Goal: Task Accomplishment & Management: Complete application form

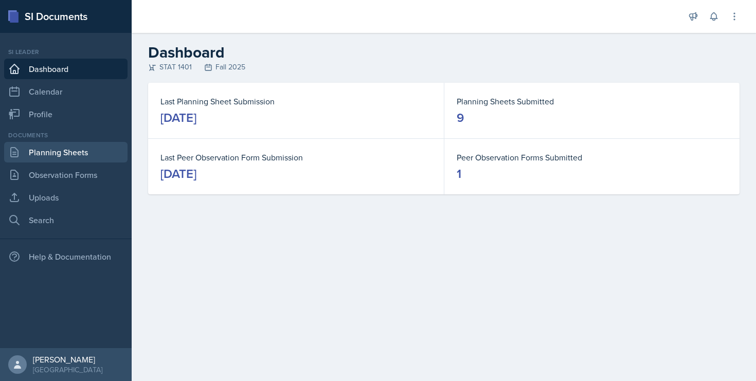
click at [88, 151] on link "Planning Sheets" at bounding box center [65, 152] width 123 height 21
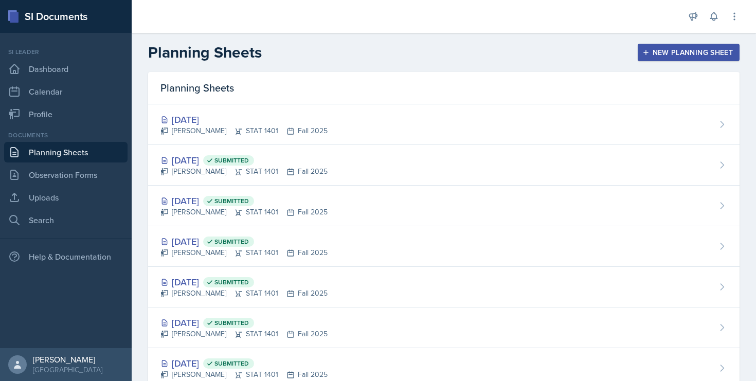
click at [663, 56] on div "New Planning Sheet" at bounding box center [689, 52] width 88 height 8
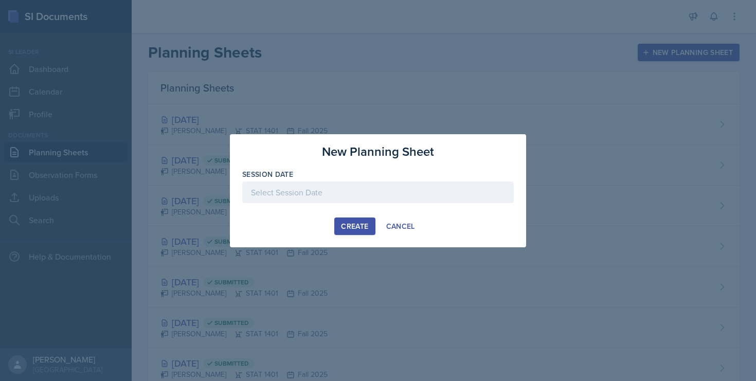
click at [372, 194] on div at bounding box center [378, 193] width 272 height 22
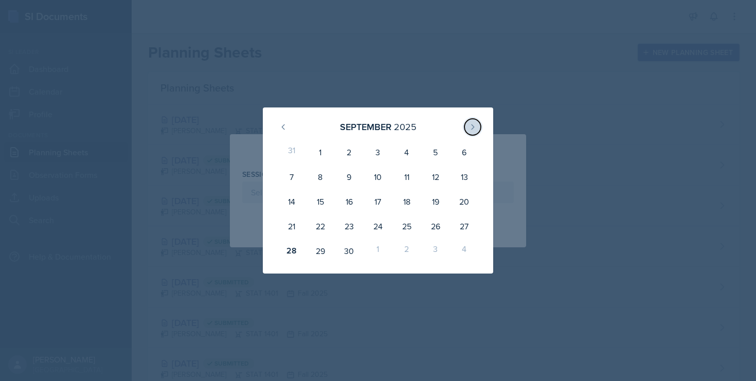
click at [473, 125] on icon at bounding box center [473, 127] width 8 height 8
click at [412, 153] on div "2" at bounding box center [407, 152] width 29 height 25
type input "[DATE]"
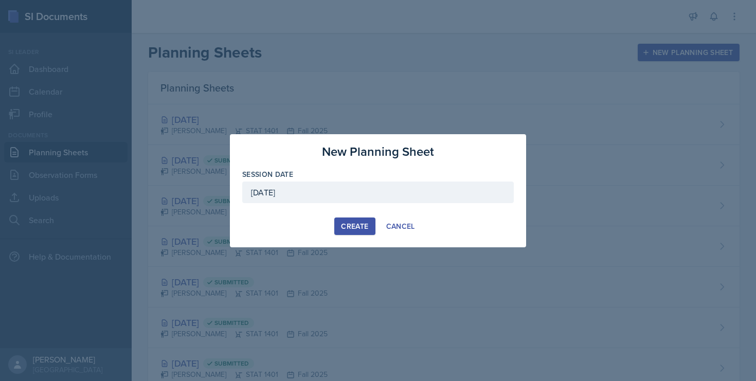
click at [347, 224] on div "Create" at bounding box center [354, 226] width 27 height 8
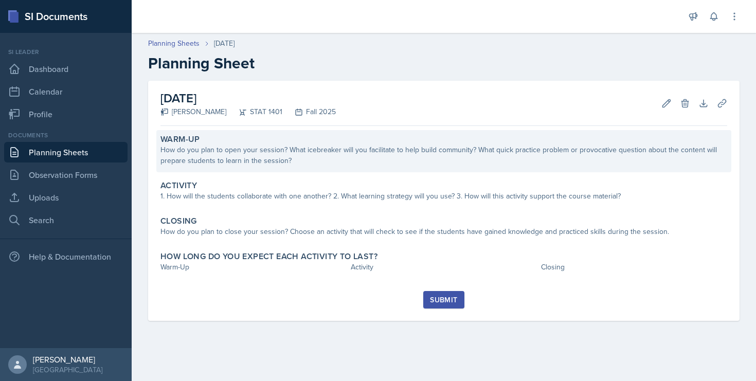
click at [216, 151] on div "How do you plan to open your session? What icebreaker will you facilitate to he…" at bounding box center [444, 156] width 567 height 22
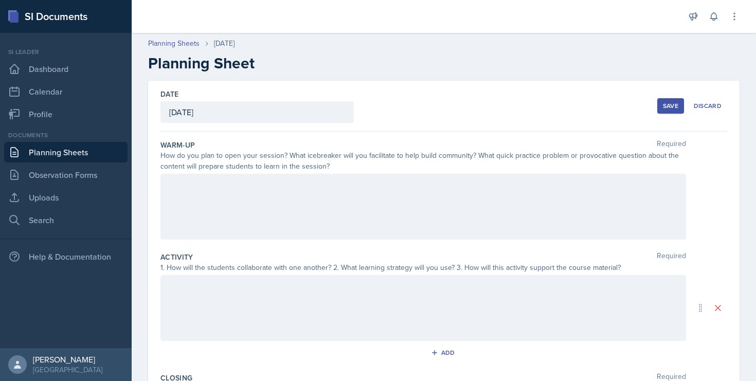
click at [203, 188] on div at bounding box center [424, 207] width 526 height 66
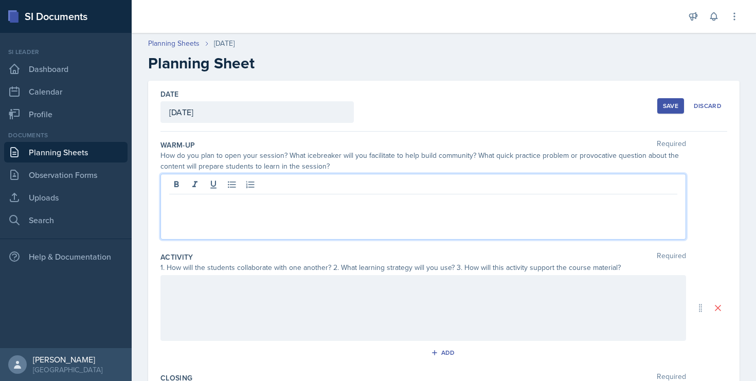
paste div
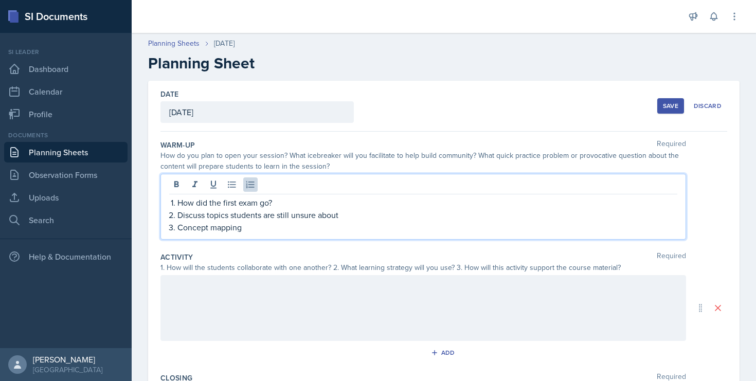
click at [227, 204] on p "How did the first exam go?" at bounding box center [428, 203] width 500 height 12
click at [261, 233] on p "Concept mapping" at bounding box center [428, 227] width 500 height 12
click at [205, 290] on div at bounding box center [424, 308] width 526 height 66
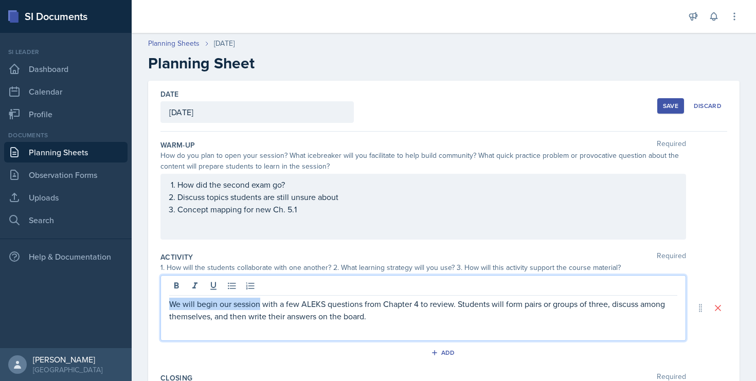
drag, startPoint x: 261, startPoint y: 307, endPoint x: 171, endPoint y: 305, distance: 90.1
click at [171, 305] on p "We will begin our session with a few ALEKS questions from Chapter 4 to review. …" at bounding box center [423, 310] width 508 height 25
drag, startPoint x: 289, startPoint y: 306, endPoint x: 255, endPoint y: 306, distance: 34.0
click at [255, 306] on p "Our first activity will be with a few ALEKS questions from Chapter 4 to review.…" at bounding box center [423, 310] width 508 height 25
click at [369, 308] on p "Our first activity will be ALEKS questions from Chapter 4 to review. Students w…" at bounding box center [423, 310] width 508 height 25
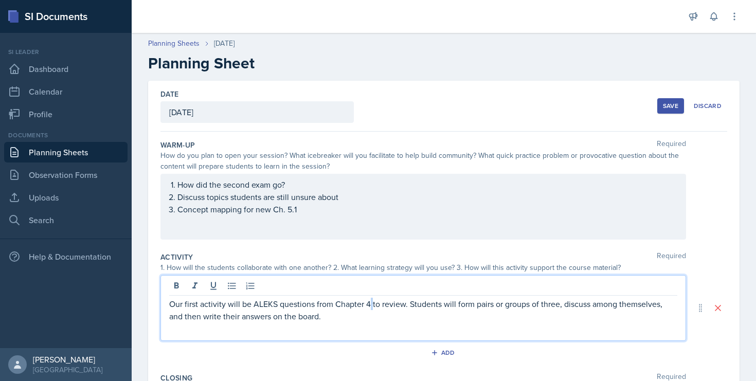
click at [369, 308] on p "Our first activity will be ALEKS questions from Chapter 4 to review. Students w…" at bounding box center [423, 310] width 508 height 25
click at [367, 308] on p "Our first activity will be ALEKS questions from Chapter 4 to review. Students w…" at bounding box center [423, 310] width 508 height 25
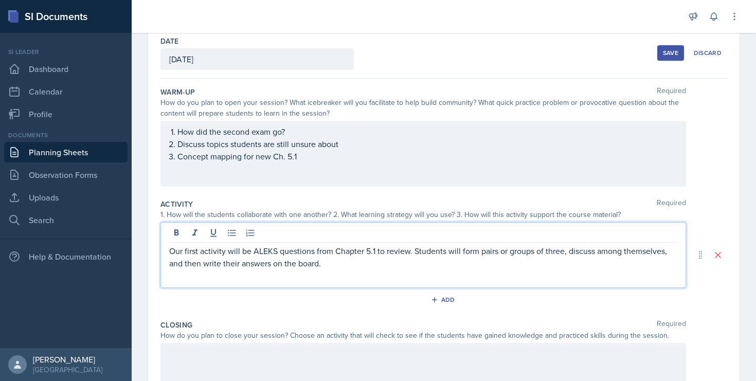
scroll to position [54, 0]
click at [411, 255] on p "Our first activity will be ALEKS questions from Chapter 5.1 to review. Students…" at bounding box center [423, 256] width 508 height 25
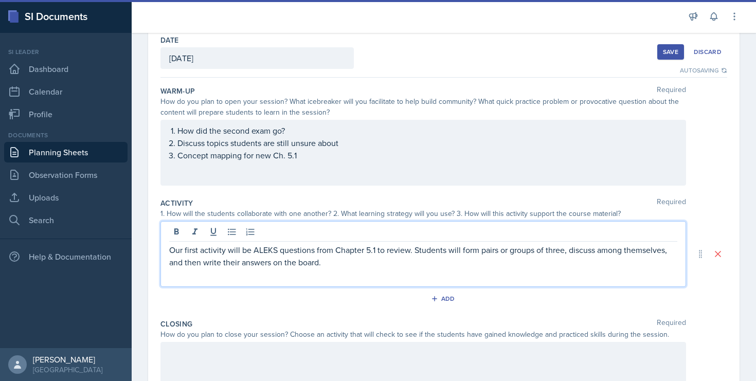
click at [389, 267] on p "Our first activity will be ALEKS questions from Chapter 5.1 to review. Students…" at bounding box center [423, 256] width 508 height 25
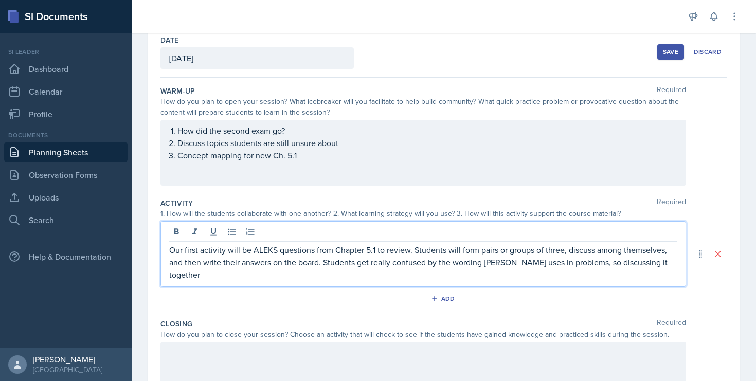
click at [674, 261] on p "Our first activity will be ALEKS questions from Chapter 5.1 to review. Students…" at bounding box center [423, 262] width 508 height 37
click at [440, 270] on p "Our first activity will be ALEKS questions from Chapter 5.1 to review. Students…" at bounding box center [423, 262] width 508 height 37
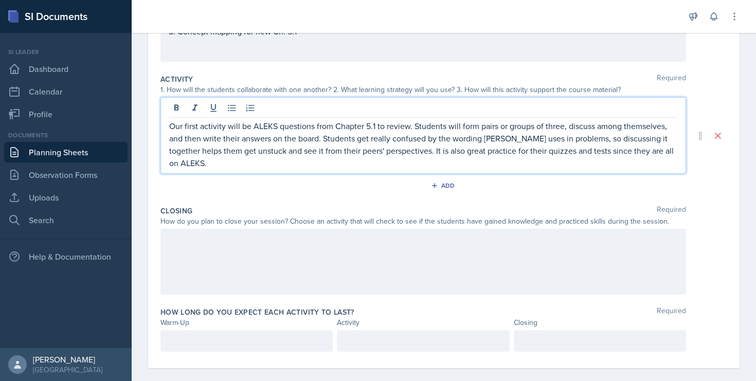
scroll to position [190, 0]
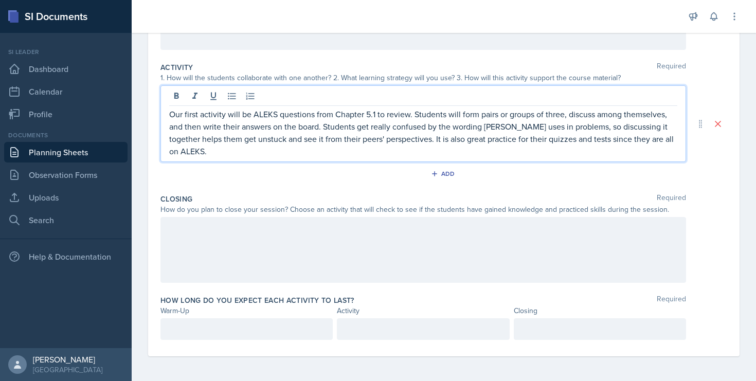
click at [236, 324] on p at bounding box center [246, 329] width 155 height 12
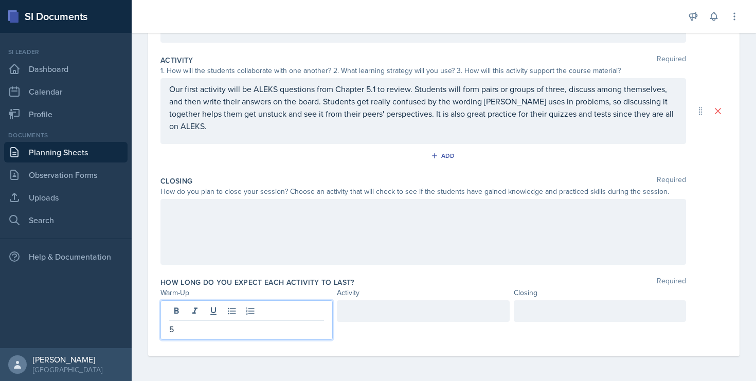
click at [536, 309] on div at bounding box center [600, 311] width 172 height 22
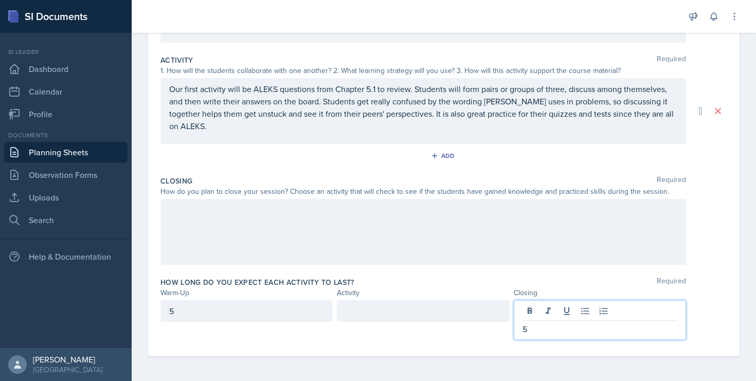
click at [436, 316] on div at bounding box center [423, 311] width 172 height 22
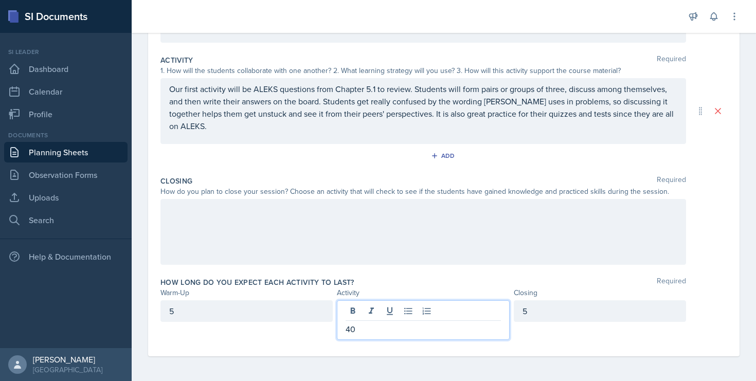
click at [396, 280] on div "How long do you expect each activity to last? Required" at bounding box center [444, 282] width 567 height 10
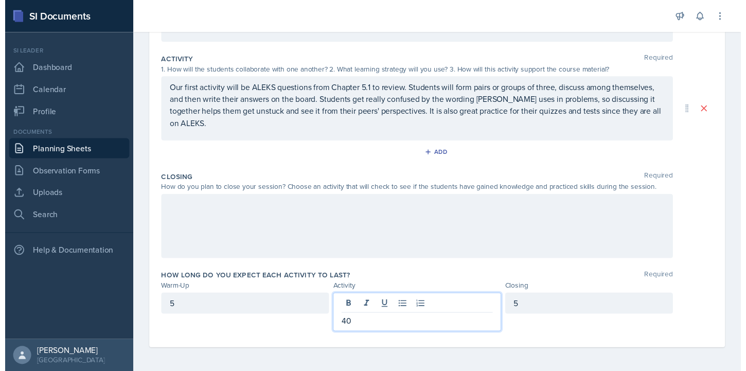
scroll to position [179, 0]
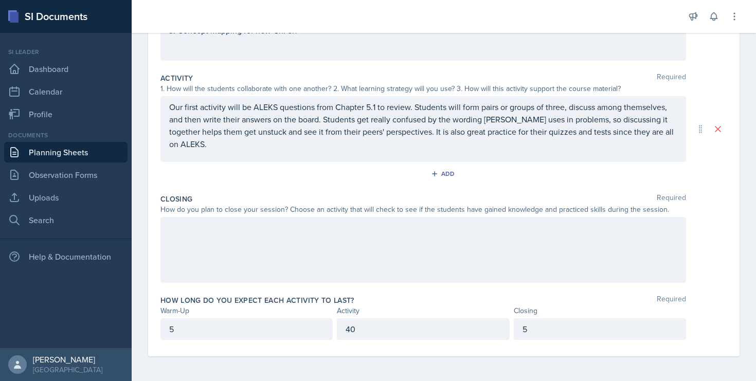
click at [321, 236] on div at bounding box center [424, 250] width 526 height 66
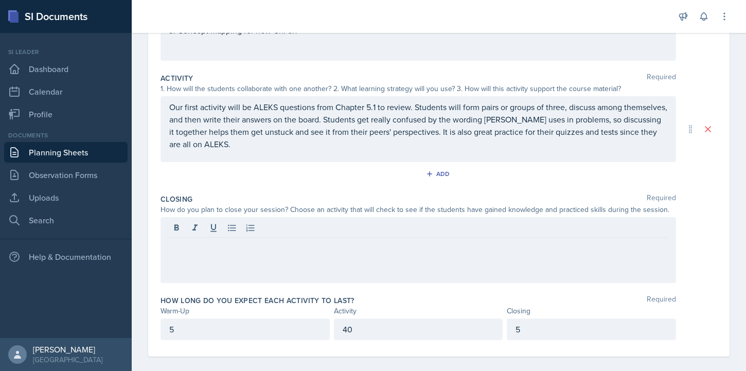
scroll to position [189, 0]
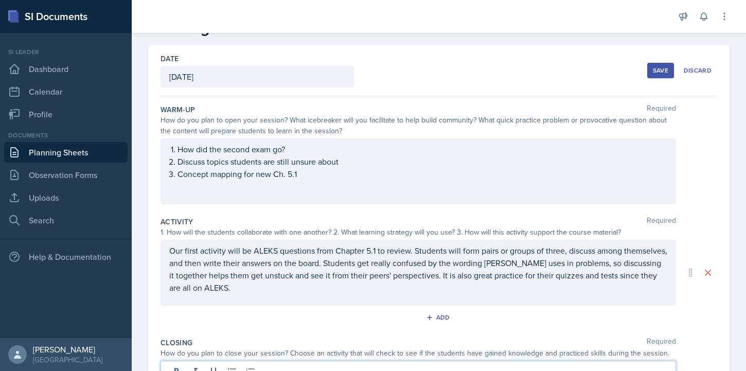
click at [313, 174] on p "Concept mapping for new Ch. 5.1" at bounding box center [423, 174] width 490 height 12
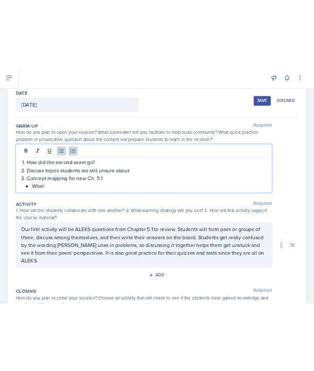
scroll to position [64, 0]
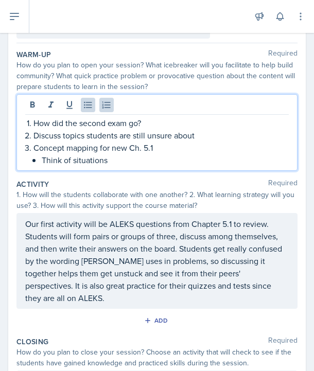
click at [230, 156] on p "Think of situations" at bounding box center [165, 160] width 247 height 12
click at [225, 150] on p "Concept mapping for new Ch. 5.1" at bounding box center [160, 147] width 255 height 12
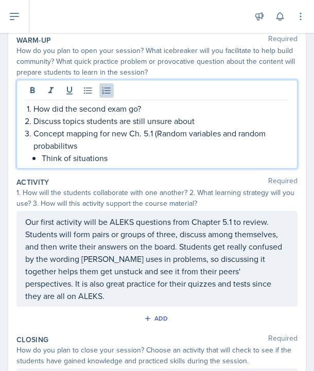
scroll to position [85, 0]
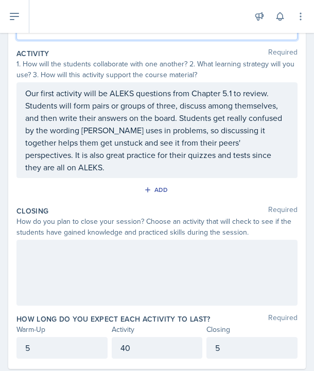
click at [63, 344] on div "5" at bounding box center [61, 348] width 91 height 22
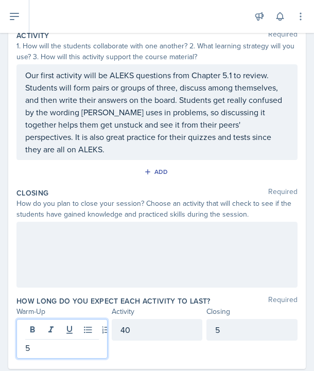
scroll to position [207, 0]
click at [143, 319] on div "40" at bounding box center [157, 330] width 91 height 22
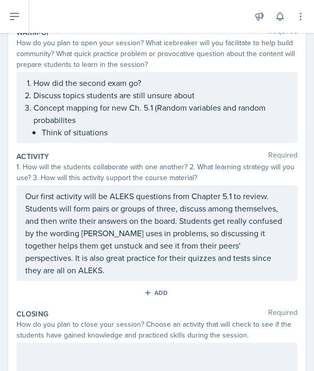
scroll to position [82, 0]
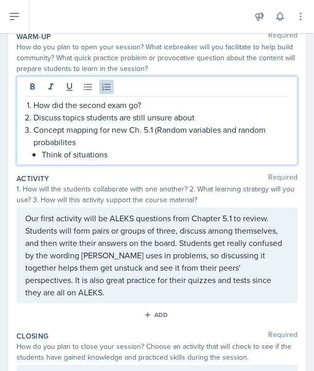
click at [55, 146] on p "Concept mapping for new Ch. 5.1 (Random variables and random probabilites" at bounding box center [160, 135] width 255 height 25
click at [55, 145] on p "Concept mapping for new Ch. 5.1 (Random variables and random probabilites" at bounding box center [160, 135] width 255 height 25
click at [121, 160] on p "Think of situations" at bounding box center [165, 154] width 247 height 12
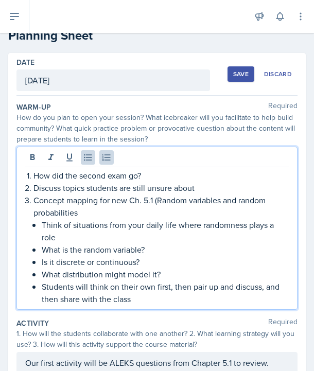
scroll to position [0, 0]
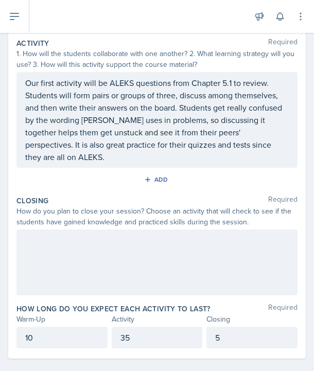
click at [96, 251] on div at bounding box center [156, 262] width 281 height 66
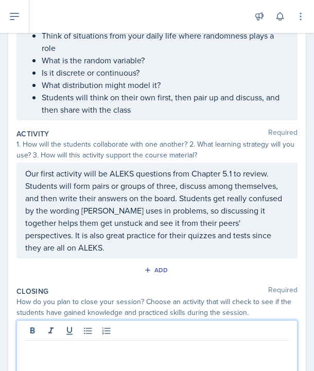
scroll to position [179, 0]
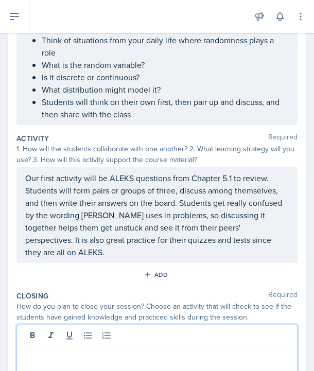
click at [149, 68] on p "What is the random variable?" at bounding box center [165, 65] width 247 height 12
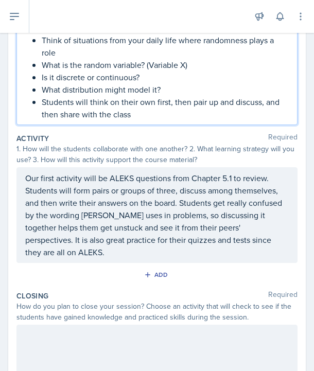
click at [78, 332] on div at bounding box center [156, 358] width 281 height 66
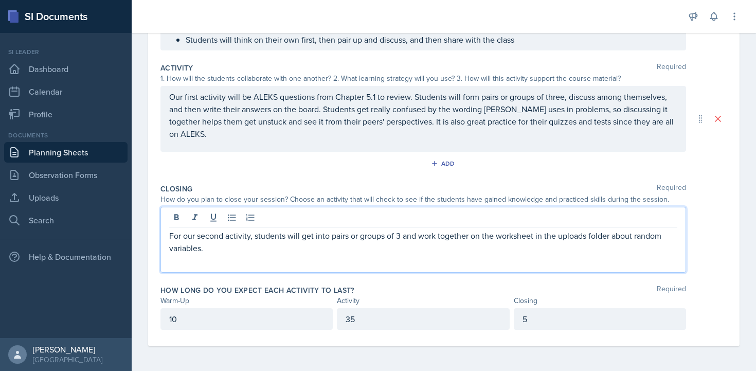
scroll to position [232, 0]
click at [260, 252] on p "For our second activity, students will get into pairs or groups of 3 and work t…" at bounding box center [423, 241] width 508 height 25
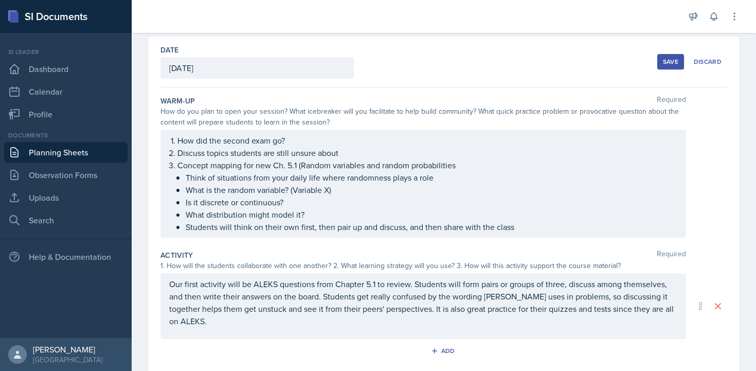
scroll to position [0, 0]
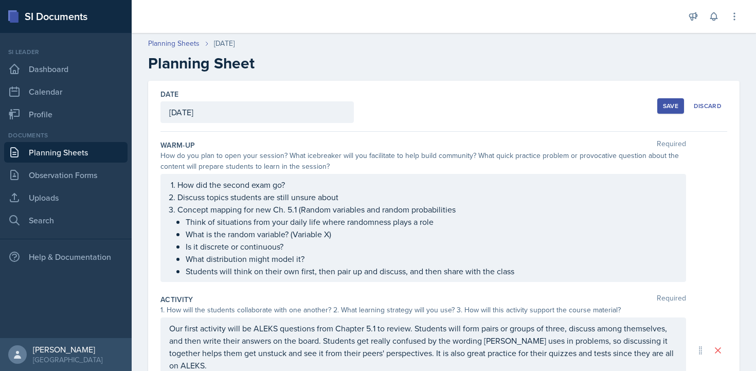
click at [194, 211] on ol "How did the second exam go? Discuss topics students are still unsure about Conc…" at bounding box center [428, 228] width 500 height 99
click at [194, 203] on p "Discuss topics students are still unsure about" at bounding box center [428, 197] width 500 height 12
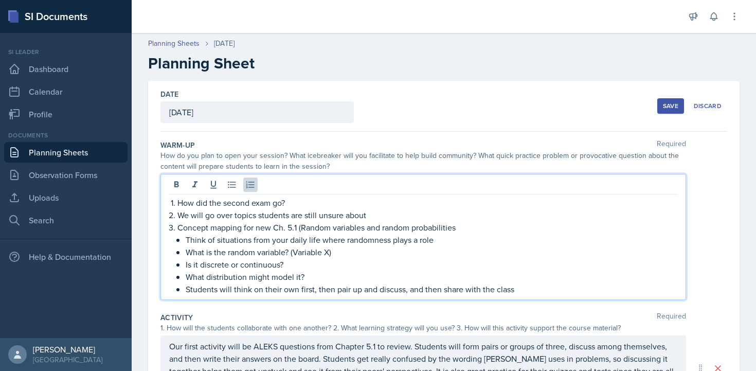
click at [194, 224] on p "Concept mapping for new Ch. 5.1 (Random variables and random probabilities" at bounding box center [428, 227] width 500 height 12
click at [229, 229] on p "Mind mapping for new Ch. 5.1 (Random variables and random probabilities" at bounding box center [428, 227] width 500 height 12
click at [432, 226] on p "Mind map for new Ch. 5.1 (Random variables and random probabilities" at bounding box center [428, 227] width 500 height 12
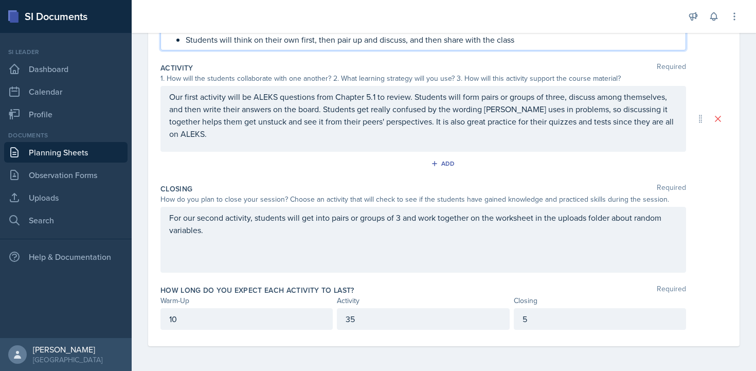
click at [401, 236] on p "For our second activity, students will get into pairs or groups of 3 and work t…" at bounding box center [423, 223] width 508 height 25
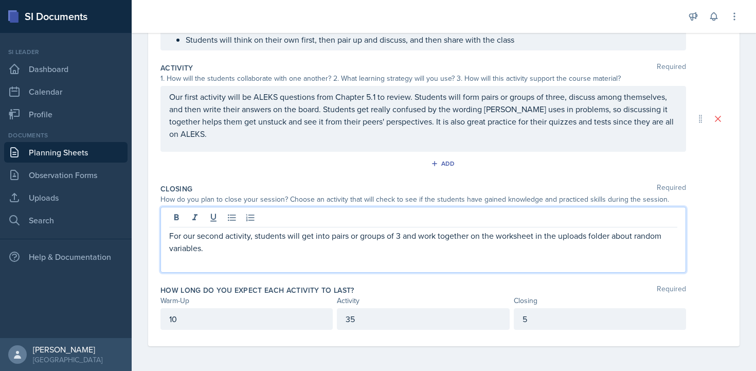
click at [244, 234] on p "For our second activity, students will get into pairs or groups of 3 and work t…" at bounding box center [423, 241] width 508 height 25
copy p "For our second activity, students will get into pairs or groups of 3 and work t…"
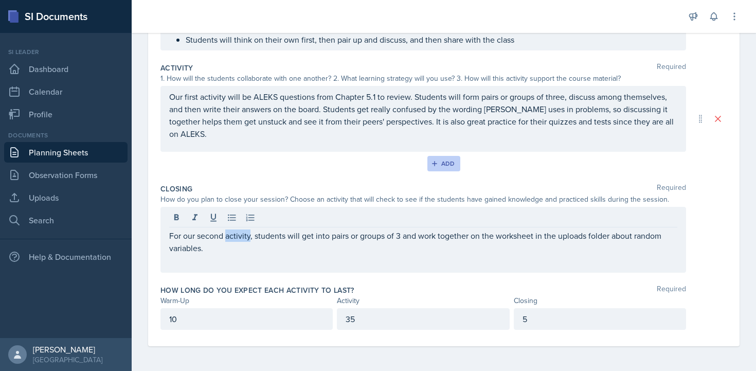
click at [440, 161] on div "Add" at bounding box center [444, 164] width 22 height 8
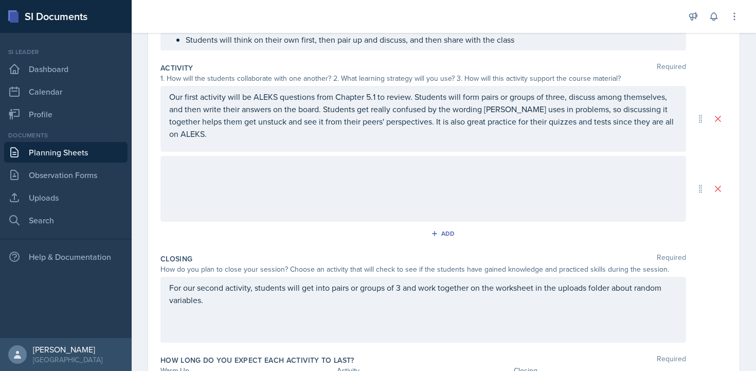
click at [335, 183] on div at bounding box center [424, 189] width 526 height 66
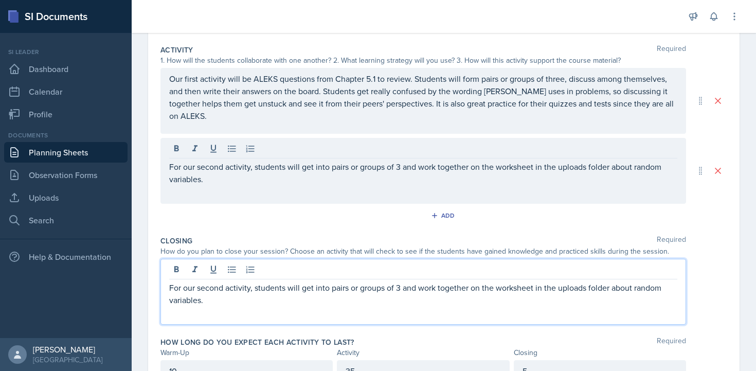
click at [259, 264] on div "For our second activity, students will get into pairs or groups of 3 and work t…" at bounding box center [424, 292] width 526 height 66
click at [259, 264] on div at bounding box center [423, 270] width 508 height 17
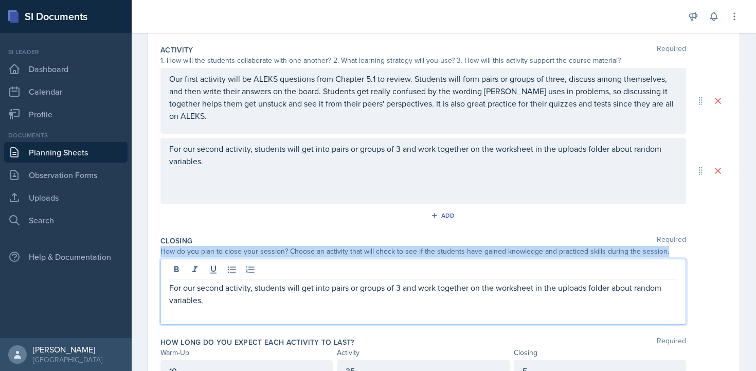
click at [259, 264] on div at bounding box center [423, 270] width 508 height 17
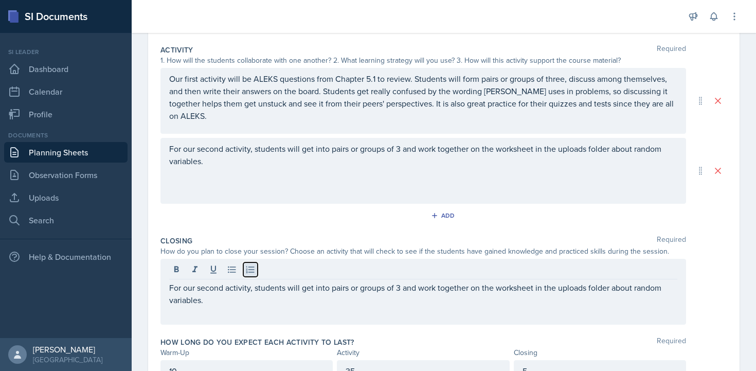
click at [255, 276] on button at bounding box center [250, 269] width 14 height 14
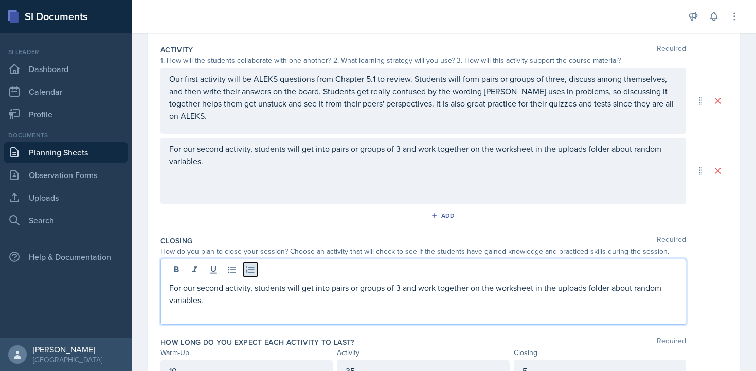
click at [255, 276] on button at bounding box center [250, 269] width 14 height 14
click at [254, 274] on icon at bounding box center [250, 269] width 10 height 10
click at [251, 287] on p "For our second activity, students will get into pairs or groups of 3 and work t…" at bounding box center [423, 293] width 508 height 25
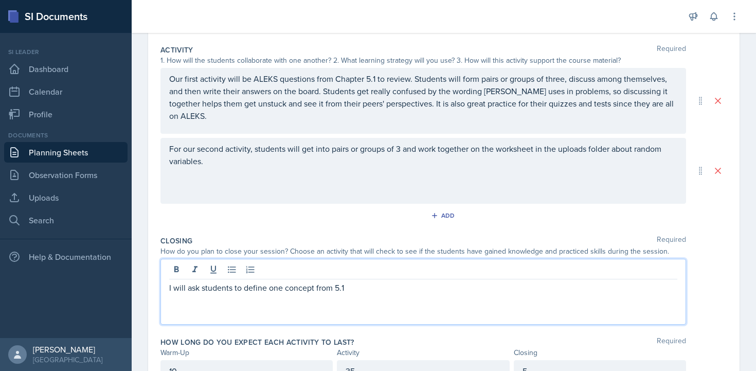
click at [335, 290] on p "I will ask students to define one concept from 5.1" at bounding box center [423, 287] width 508 height 12
click at [393, 290] on p "I will ask students to define one concept from Ch. 5.1" at bounding box center [423, 287] width 508 height 12
click at [382, 291] on p "I will ask students to define one concept from Ch. 5.1" at bounding box center [423, 287] width 508 height 12
click at [379, 289] on p "I will ask students to define one concept from Ch. 5.1 on a piece of paper a" at bounding box center [423, 287] width 508 height 12
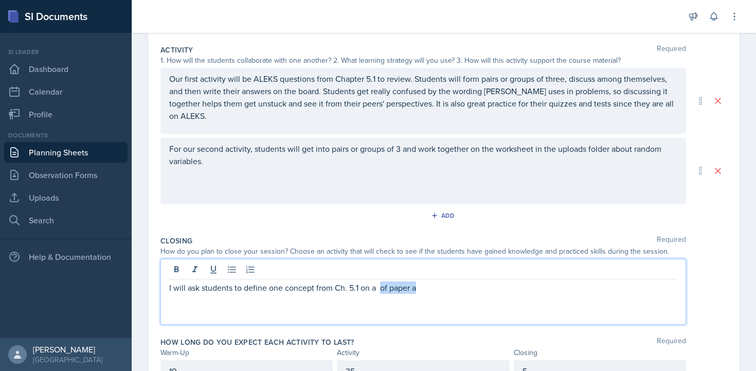
drag, startPoint x: 430, startPoint y: 291, endPoint x: 381, endPoint y: 291, distance: 48.4
click at [381, 291] on p "I will ask students to define one concept from Ch. 5.1 on a of paper a" at bounding box center [423, 287] width 508 height 12
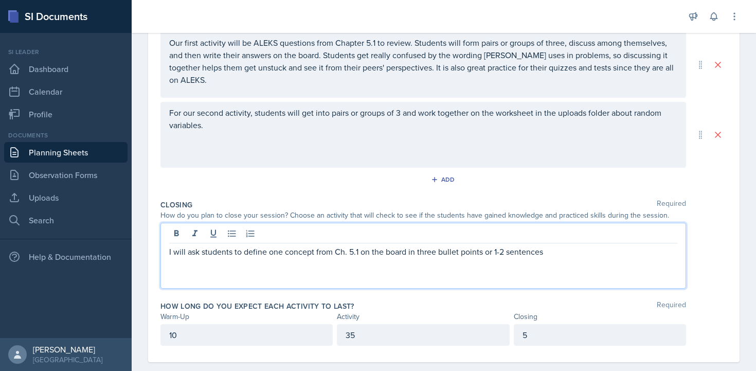
scroll to position [302, 0]
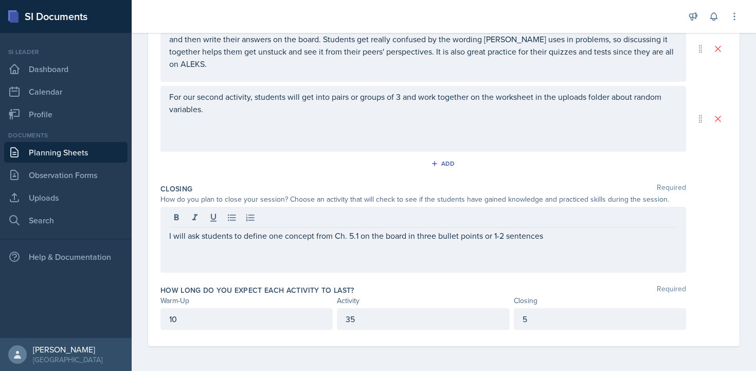
click at [355, 132] on div "For our second activity, students will get into pairs or groups of 3 and work t…" at bounding box center [424, 119] width 526 height 66
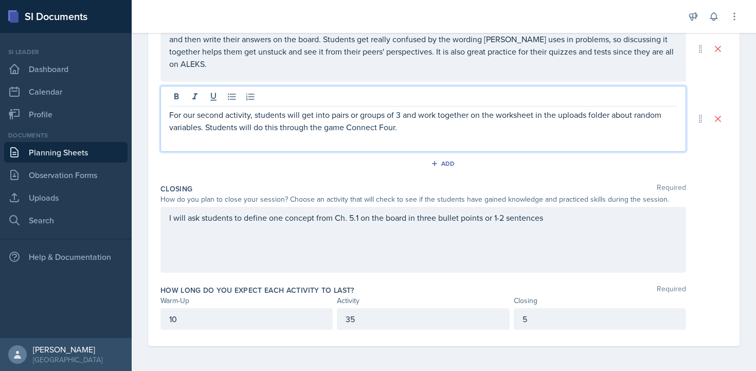
click at [417, 134] on p at bounding box center [423, 139] width 508 height 12
click at [419, 129] on p "For our second activity, students will get into pairs or groups of 3 and work t…" at bounding box center [423, 121] width 508 height 25
drag, startPoint x: 399, startPoint y: 128, endPoint x: 465, endPoint y: 128, distance: 65.9
click at [465, 128] on p "For our second activity, students will get into pairs or groups of 3 and work t…" at bounding box center [423, 121] width 508 height 25
drag, startPoint x: 399, startPoint y: 131, endPoint x: 518, endPoint y: 131, distance: 118.9
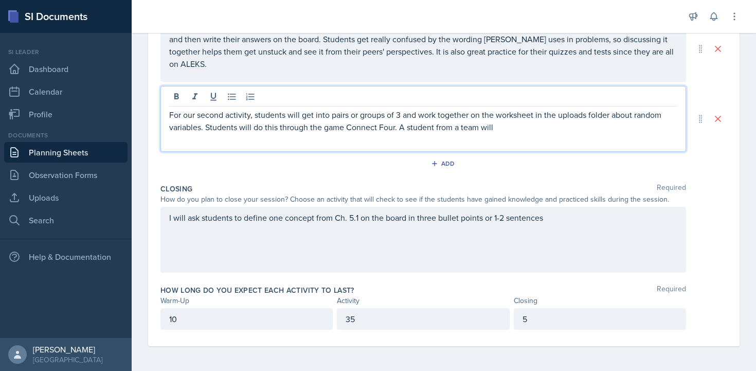
click at [518, 131] on p "For our second activity, students will get into pairs or groups of 3 and work t…" at bounding box center [423, 121] width 508 height 25
click at [399, 129] on p "For our second activity, students will get into pairs or groups of 3 and work t…" at bounding box center [423, 121] width 508 height 25
click at [557, 131] on p "For our second activity, students will get into pairs or groups of 3 and work t…" at bounding box center [423, 121] width 508 height 25
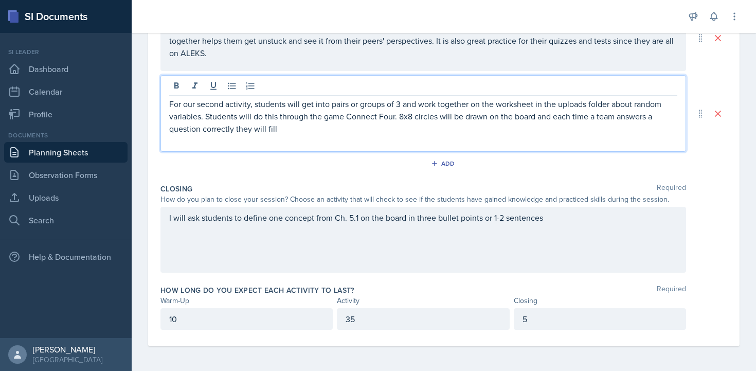
click at [250, 151] on div "For our second activity, students will get into pairs or groups of 3 and work t…" at bounding box center [424, 113] width 526 height 77
click at [312, 129] on p "For our second activity, students will get into pairs or groups of 3 and work t…" at bounding box center [423, 116] width 508 height 37
click at [294, 167] on div "Add" at bounding box center [444, 166] width 567 height 20
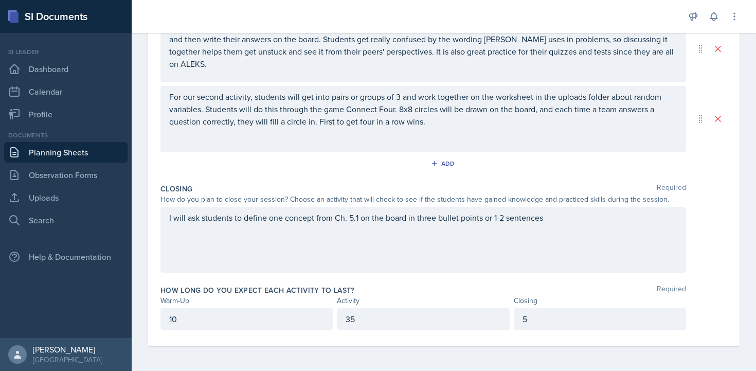
click at [293, 133] on div "For our second activity, students will get into pairs or groups of 3 and work t…" at bounding box center [423, 115] width 508 height 49
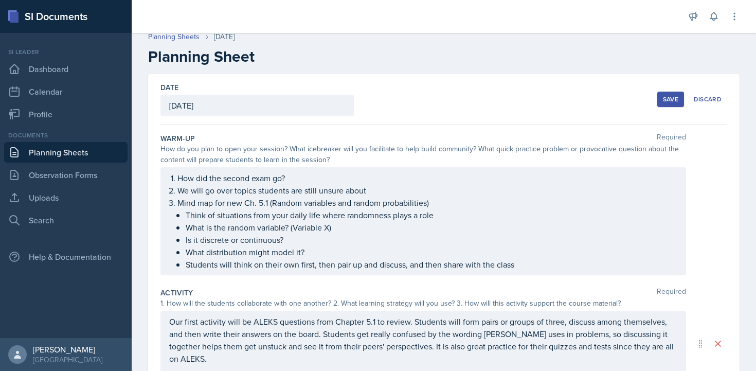
scroll to position [0, 0]
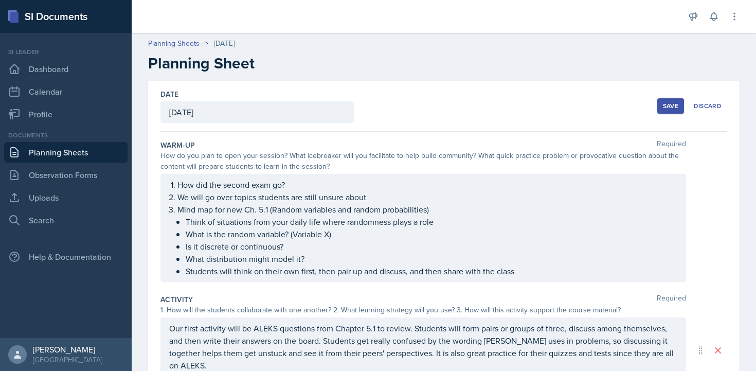
click at [664, 109] on div "Save" at bounding box center [670, 106] width 15 height 8
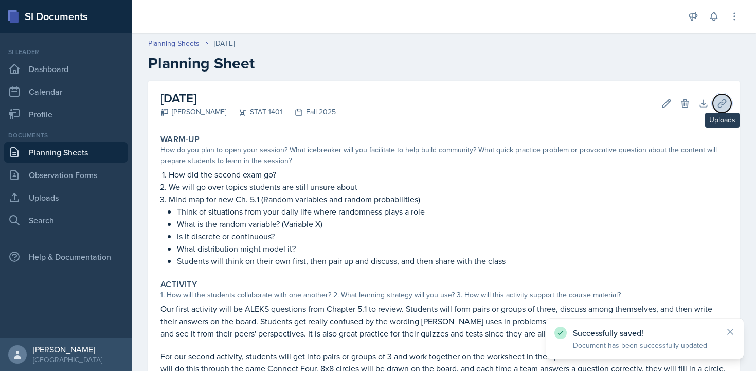
click at [720, 101] on icon at bounding box center [722, 103] width 10 height 10
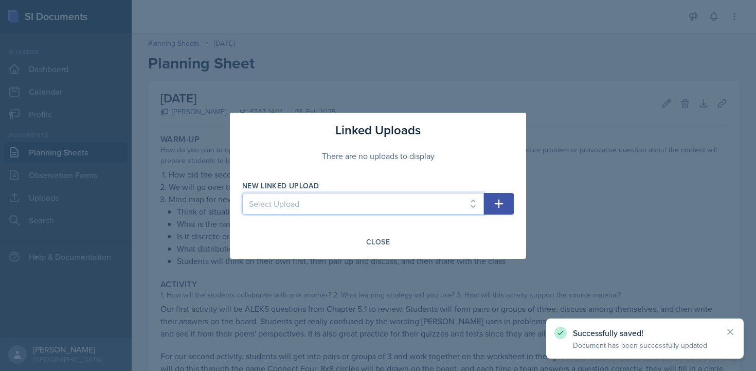
click at [396, 195] on select "Select Upload Chapter 11 Review 9/23/25 slides Ch 1 Practice Worksheet Ch 2 Pra…" at bounding box center [363, 204] width 242 height 22
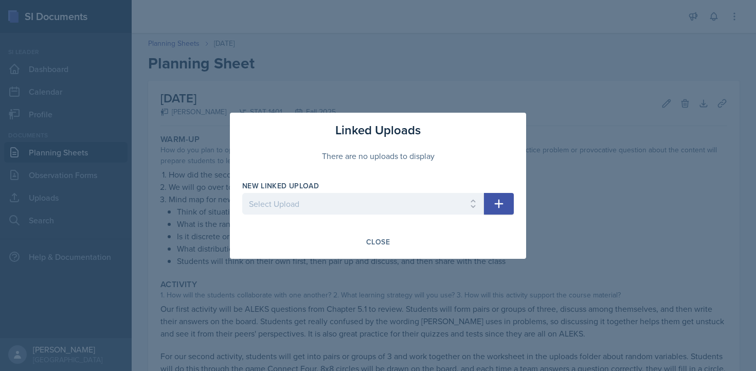
click at [422, 100] on div at bounding box center [378, 185] width 756 height 371
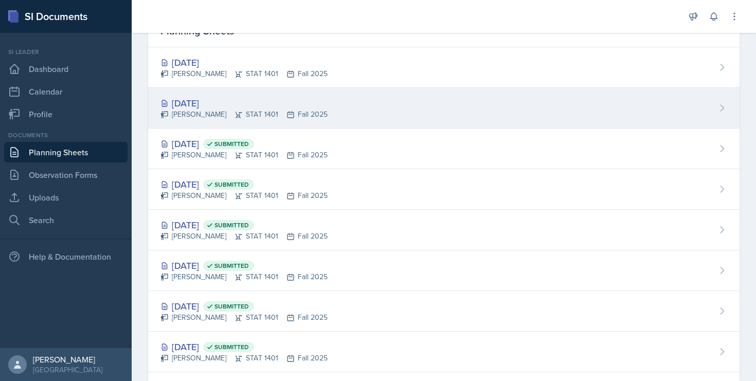
scroll to position [65, 0]
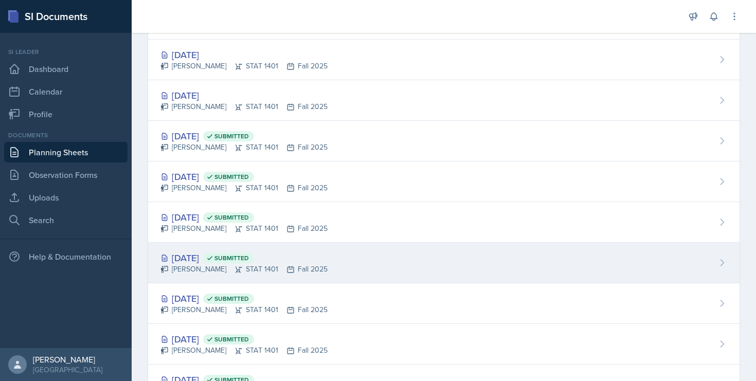
click at [207, 259] on div "[DATE] Submitted" at bounding box center [244, 258] width 167 height 14
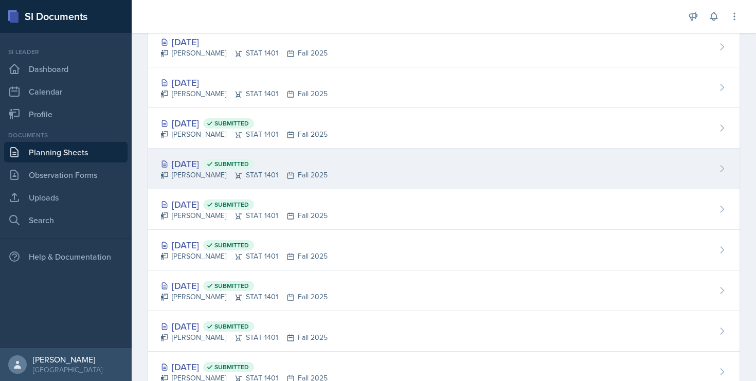
scroll to position [101, 0]
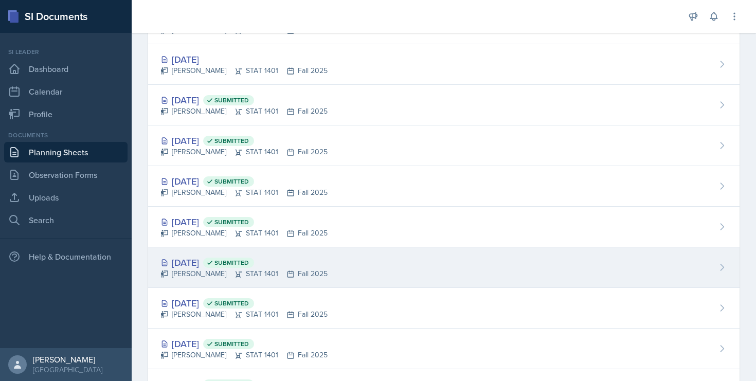
click at [210, 258] on div "Sep 11th, 2025 Submitted" at bounding box center [244, 263] width 167 height 14
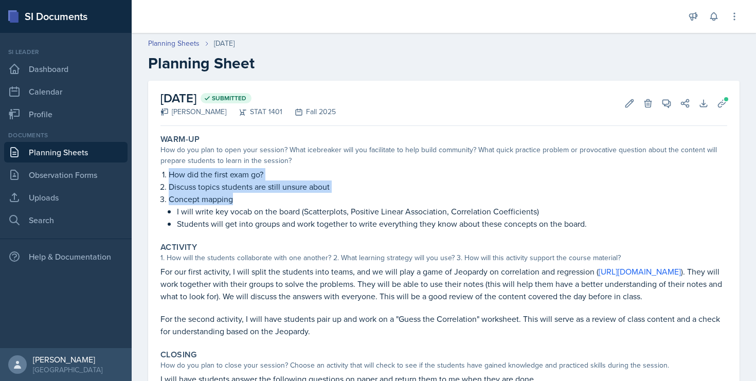
drag, startPoint x: 169, startPoint y: 175, endPoint x: 234, endPoint y: 200, distance: 69.9
click at [234, 200] on ol "How did the first exam go? Discuss topics students are still unsure about Conce…" at bounding box center [448, 199] width 559 height 62
copy ol "How did the first exam go? Discuss topics students are still unsure about Conce…"
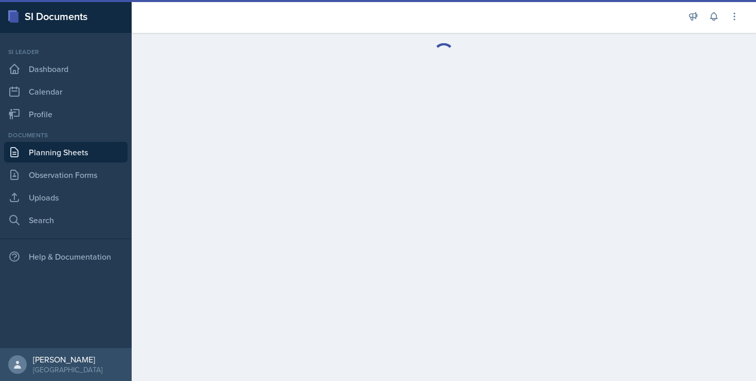
click at [82, 145] on link "Planning Sheets" at bounding box center [65, 152] width 123 height 21
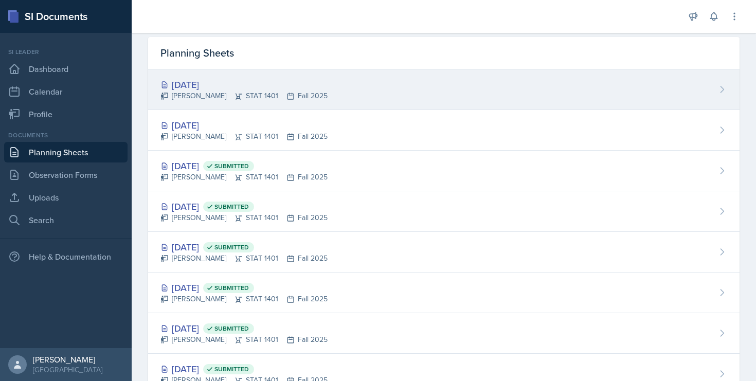
scroll to position [42, 0]
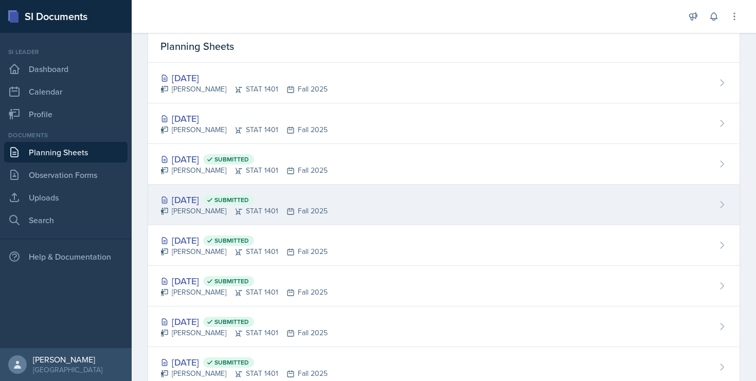
click at [202, 199] on div "Sep 23rd, 2025 Submitted" at bounding box center [244, 200] width 167 height 14
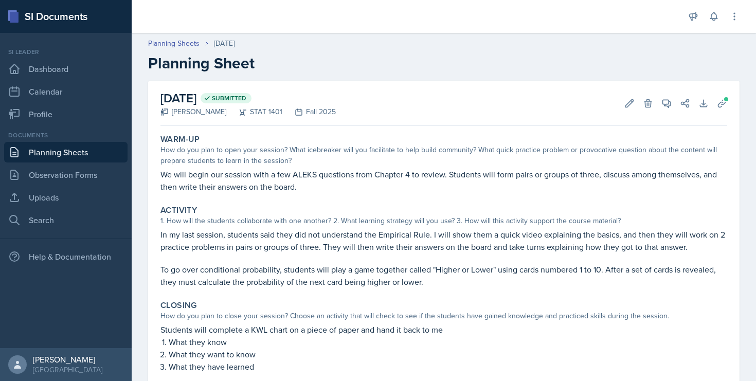
click at [204, 182] on p "We will begin our session with a few ALEKS questions from Chapter 4 to review. …" at bounding box center [444, 180] width 567 height 25
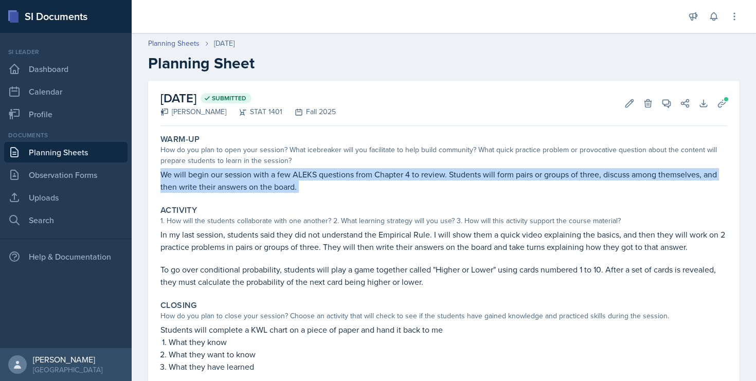
click at [204, 182] on p "We will begin our session with a few ALEKS questions from Chapter 4 to review. …" at bounding box center [444, 180] width 567 height 25
copy div "We will begin our session with a few ALEKS questions from Chapter 4 to review. …"
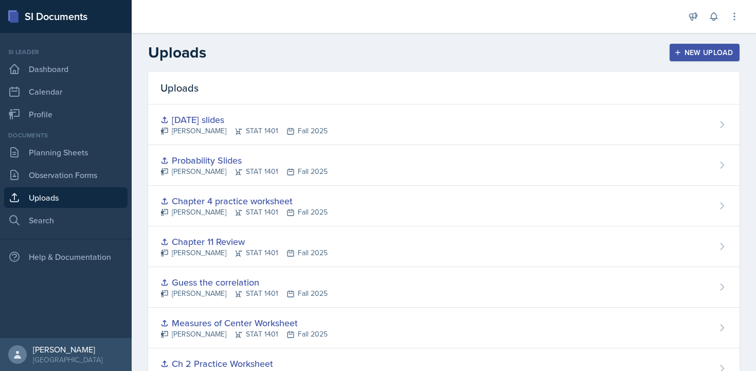
click at [674, 51] on button "New Upload" at bounding box center [705, 52] width 70 height 17
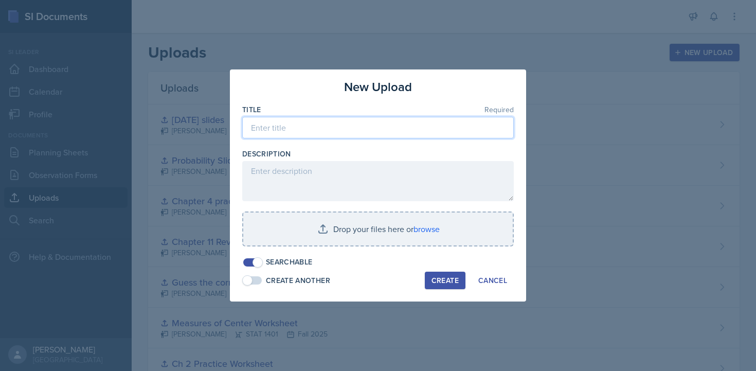
click at [346, 128] on input at bounding box center [378, 128] width 272 height 22
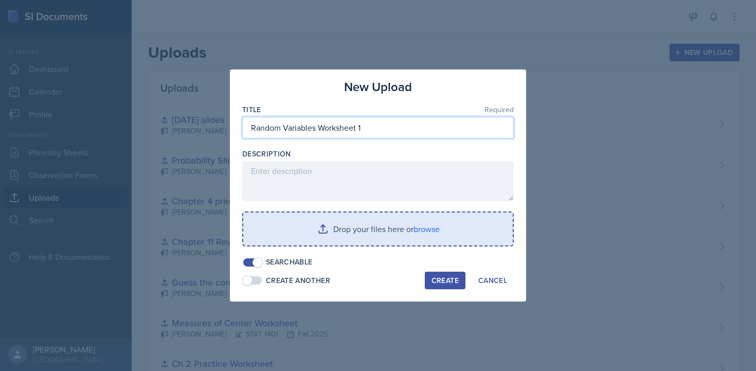
type input "Random Variables Worksheet 1"
click at [386, 228] on input "file" at bounding box center [378, 228] width 270 height 33
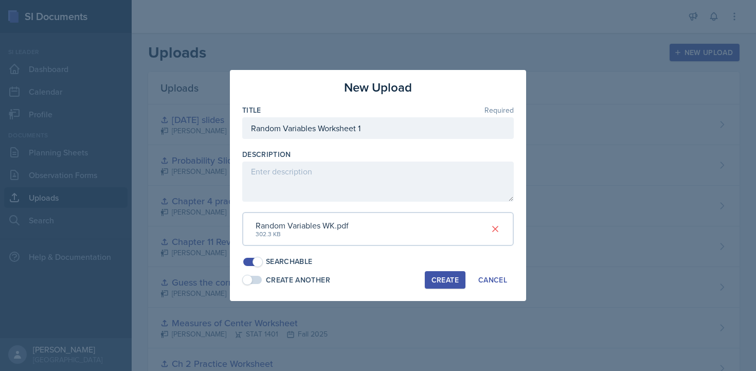
click at [447, 281] on div "Create" at bounding box center [445, 280] width 27 height 8
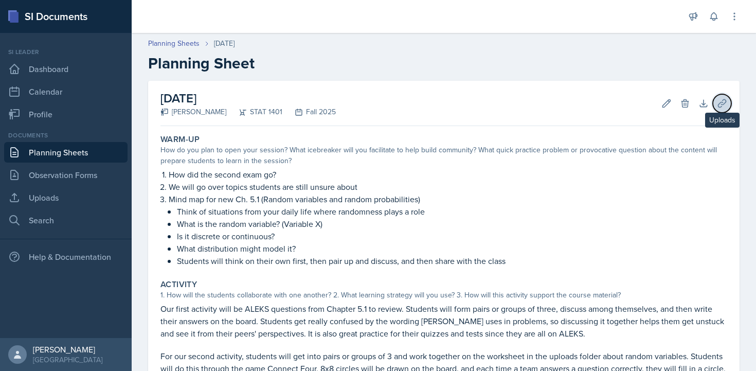
click at [722, 103] on icon at bounding box center [722, 103] width 10 height 10
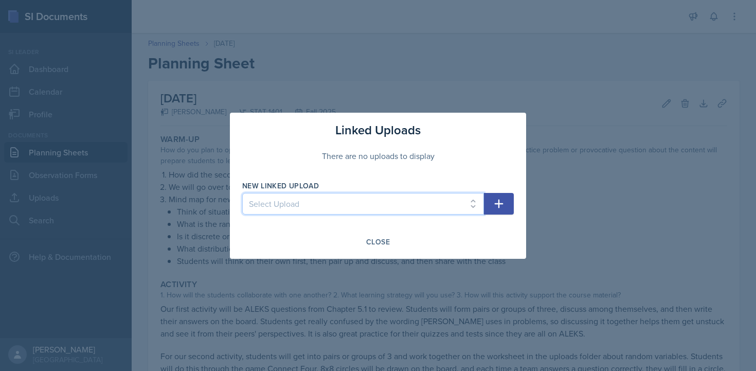
click at [373, 197] on select "Select Upload Chapter 11 Review [DATE] slides Ch 1 Practice Worksheet Ch 2 Prac…" at bounding box center [363, 204] width 242 height 22
select select "221b3e9f-0a16-4937-a674-d6777b6a86ef"
click at [242, 193] on select "Select Upload Chapter 11 Review [DATE] slides Ch 1 Practice Worksheet Ch 2 Prac…" at bounding box center [363, 204] width 242 height 22
click at [504, 204] on icon "button" at bounding box center [499, 204] width 12 height 12
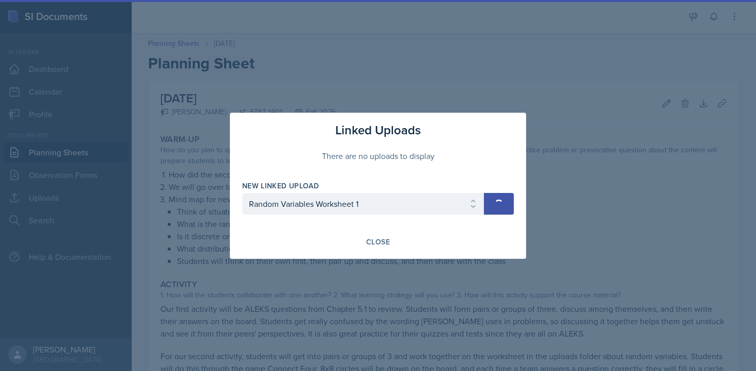
select select
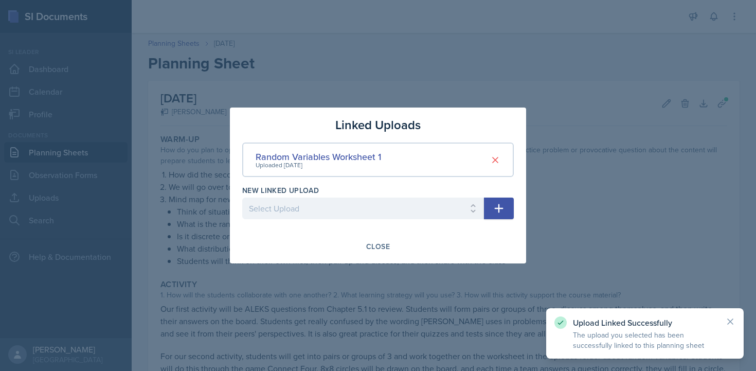
click at [592, 184] on div at bounding box center [378, 185] width 756 height 371
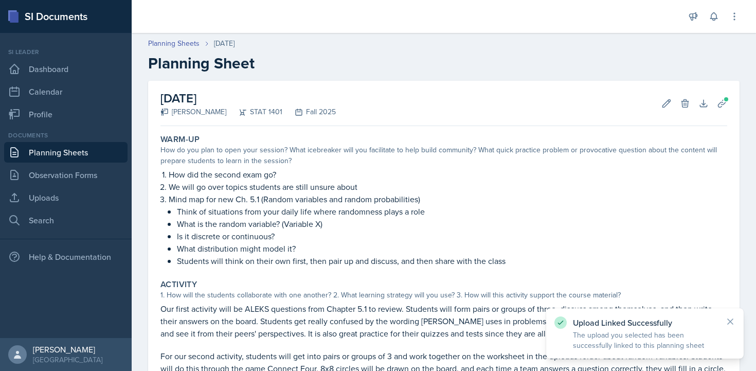
scroll to position [193, 0]
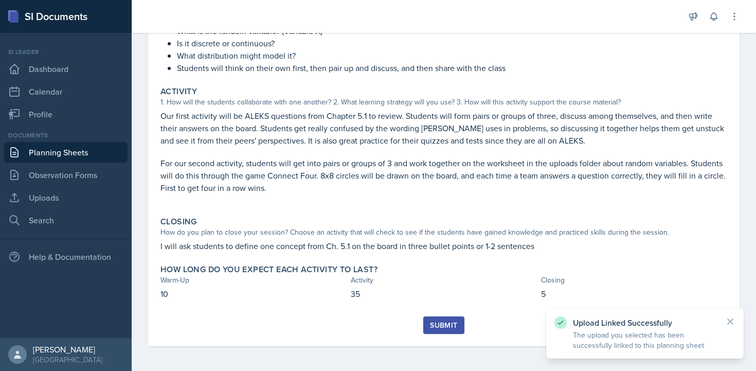
click at [436, 323] on div "Submit" at bounding box center [443, 325] width 27 height 8
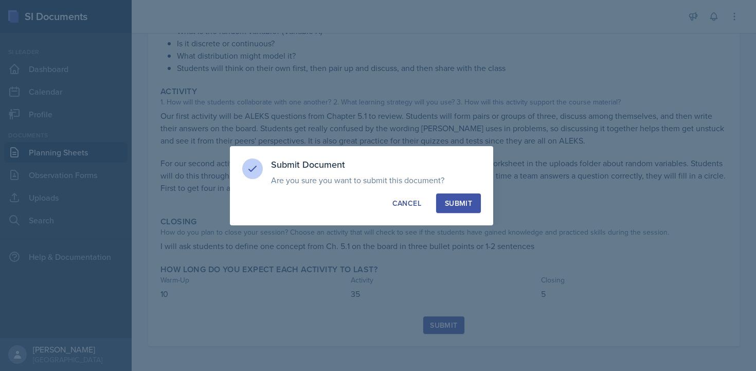
click at [460, 211] on button "Submit" at bounding box center [458, 203] width 45 height 20
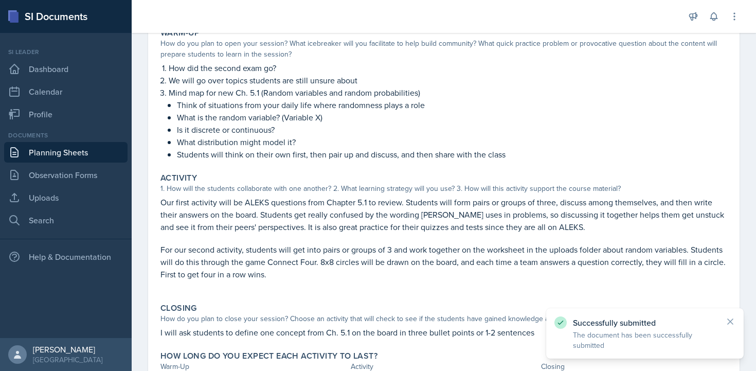
scroll to position [163, 0]
